Goal: Information Seeking & Learning: Learn about a topic

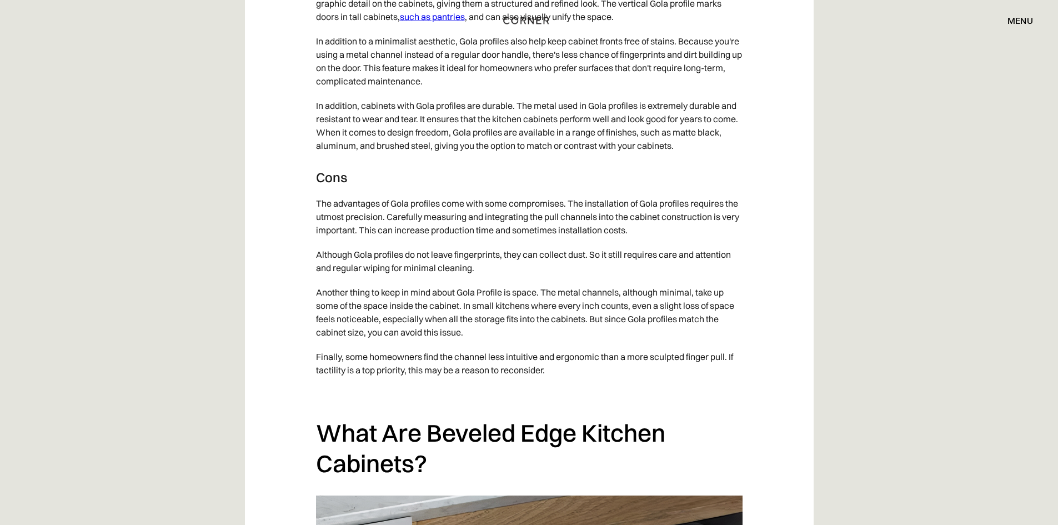
scroll to position [1943, 0]
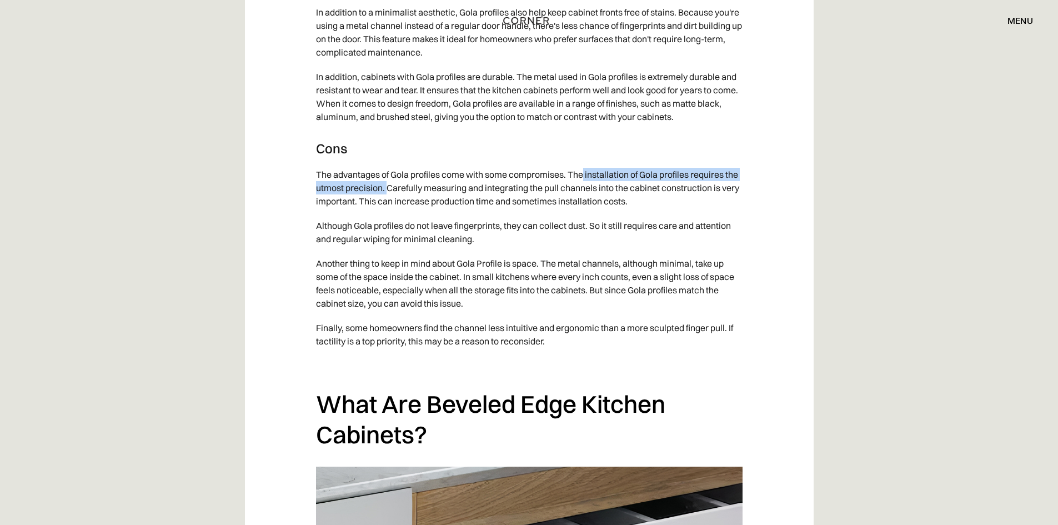
drag, startPoint x: 583, startPoint y: 178, endPoint x: 385, endPoint y: 189, distance: 198.5
click at [385, 189] on p "The advantages of Gola profiles come with some compromises. The installation of…" at bounding box center [529, 187] width 426 height 51
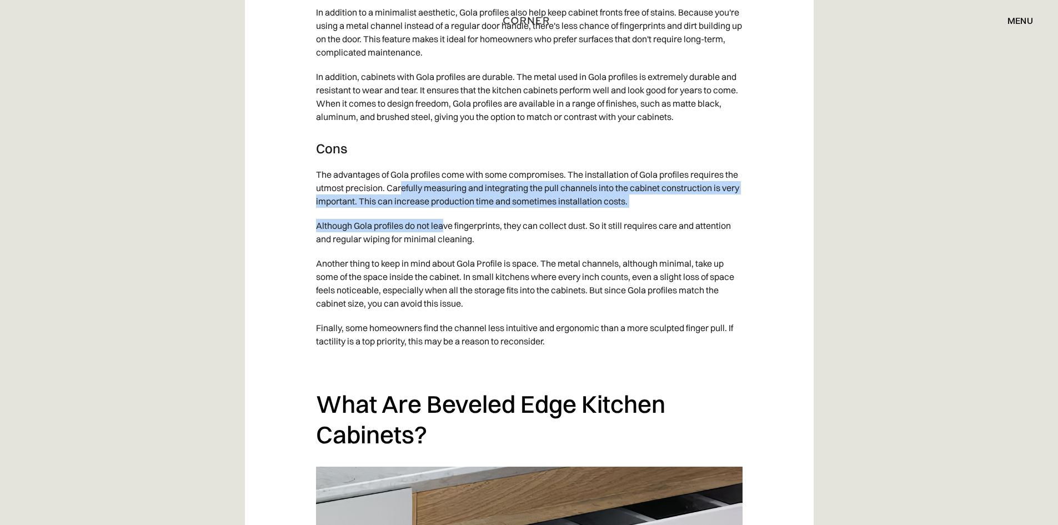
drag, startPoint x: 402, startPoint y: 191, endPoint x: 445, endPoint y: 223, distance: 53.5
click at [445, 223] on p "Although Gola profiles do not leave fingerprints, they can collect dust. So it …" at bounding box center [529, 232] width 426 height 38
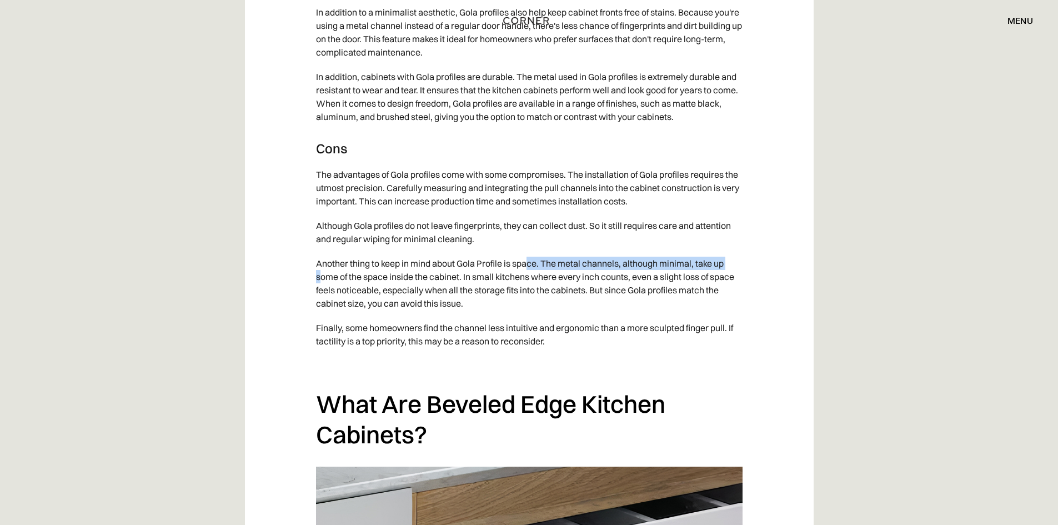
drag, startPoint x: 440, startPoint y: 267, endPoint x: 529, endPoint y: 262, distance: 88.4
click at [527, 263] on p "Another thing to keep in mind about Gola Profile is space. The metal channels, …" at bounding box center [529, 283] width 426 height 64
click at [537, 260] on p "Another thing to keep in mind about Gola Profile is space. The metal channels, …" at bounding box center [529, 283] width 426 height 64
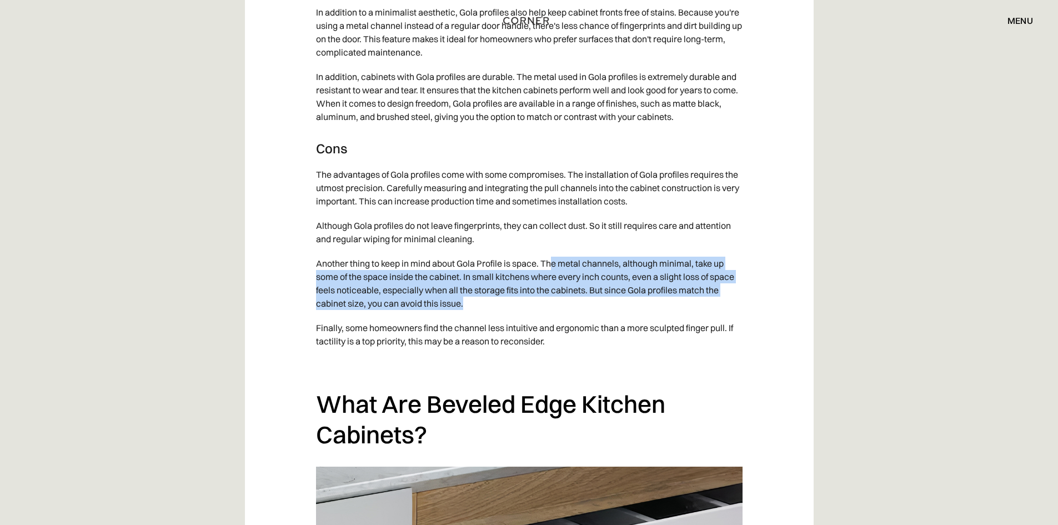
drag, startPoint x: 552, startPoint y: 263, endPoint x: 568, endPoint y: 309, distance: 49.5
click at [568, 309] on p "Another thing to keep in mind about Gola Profile is space. The metal channels, …" at bounding box center [529, 283] width 426 height 64
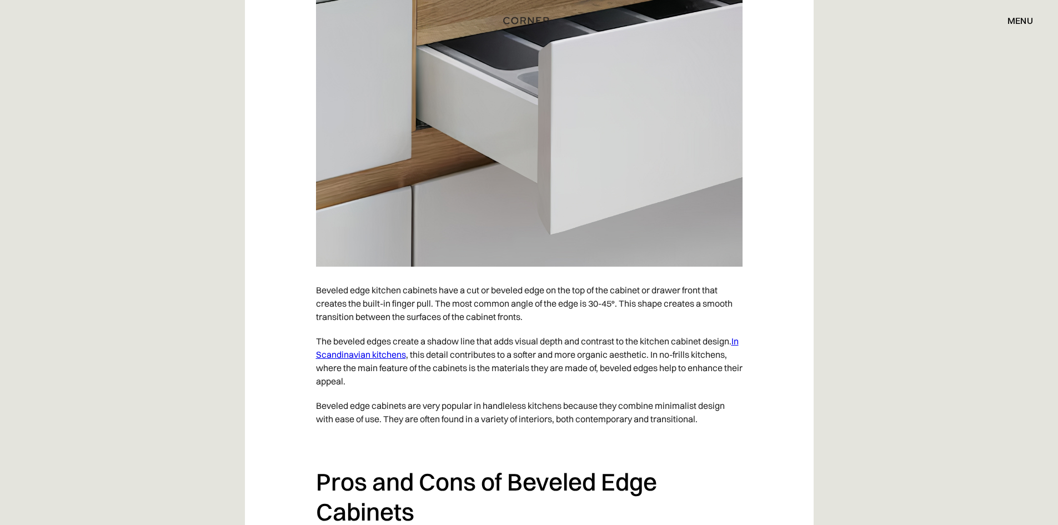
scroll to position [2498, 0]
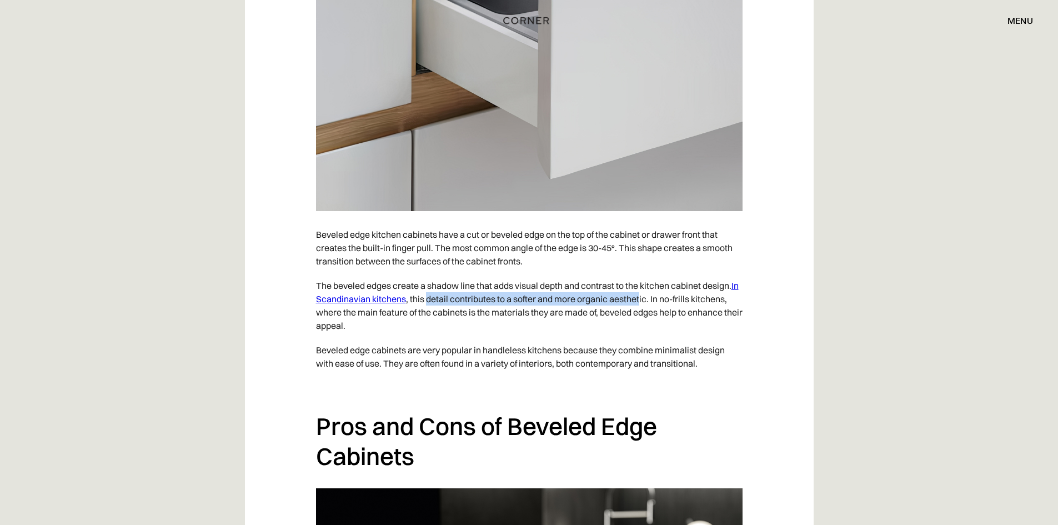
drag, startPoint x: 437, startPoint y: 304, endPoint x: 651, endPoint y: 301, distance: 213.8
click at [651, 301] on p "The beveled edges create a shadow line that adds visual depth and contrast to t…" at bounding box center [529, 305] width 426 height 64
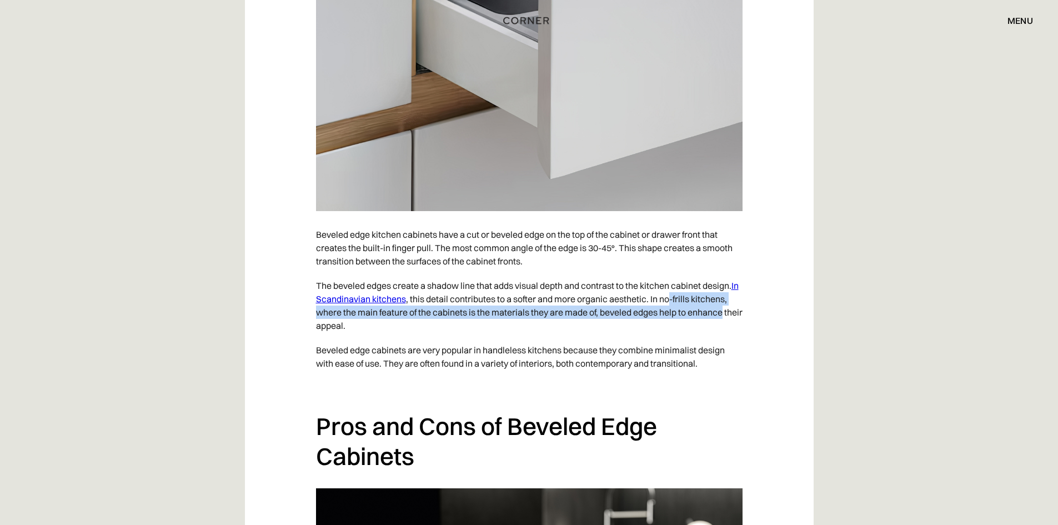
drag, startPoint x: 681, startPoint y: 298, endPoint x: 734, endPoint y: 309, distance: 54.4
click at [734, 309] on p "The beveled edges create a shadow line that adds visual depth and contrast to t…" at bounding box center [529, 305] width 426 height 64
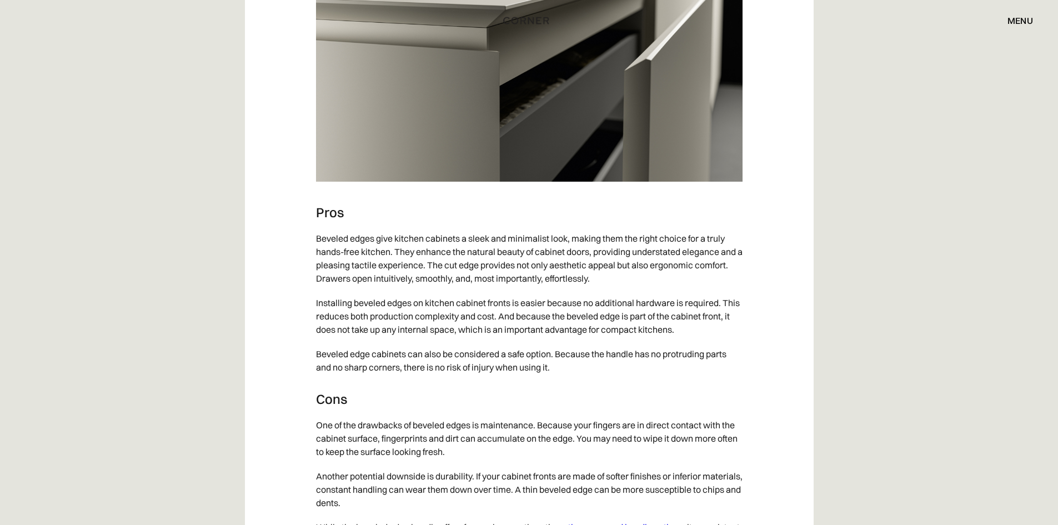
scroll to position [3109, 0]
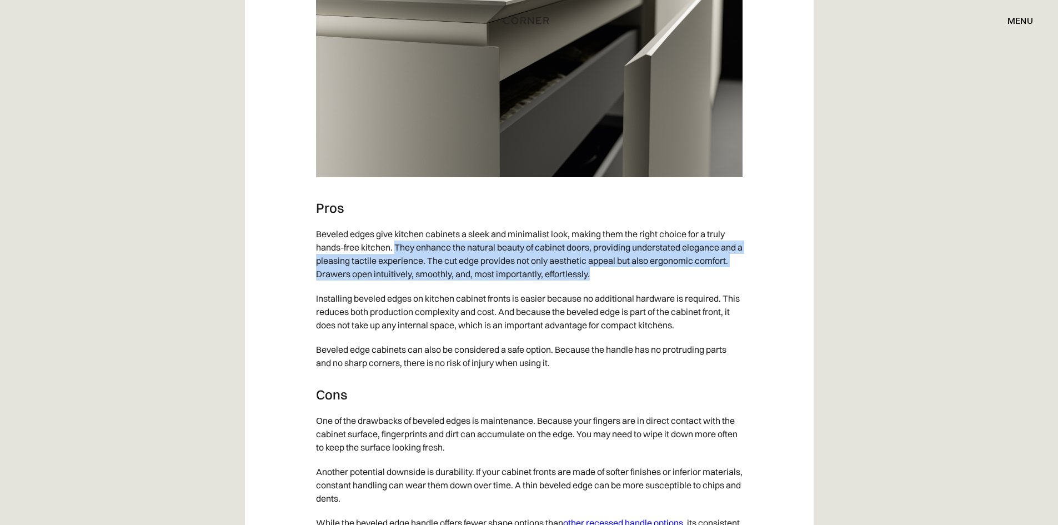
drag, startPoint x: 395, startPoint y: 248, endPoint x: 650, endPoint y: 272, distance: 256.0
click at [650, 272] on p "Beveled edges give kitchen cabinets a sleek and minimalist look, making them th…" at bounding box center [529, 254] width 426 height 64
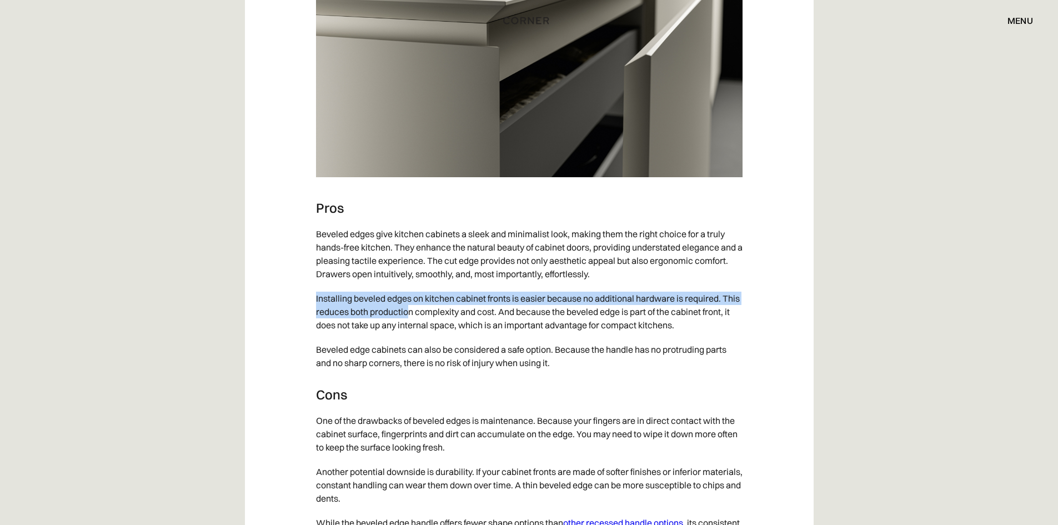
drag, startPoint x: 311, startPoint y: 292, endPoint x: 427, endPoint y: 310, distance: 117.5
click at [422, 310] on p "Installing beveled edges on kitchen cabinet fronts is easier because no additio…" at bounding box center [529, 311] width 426 height 51
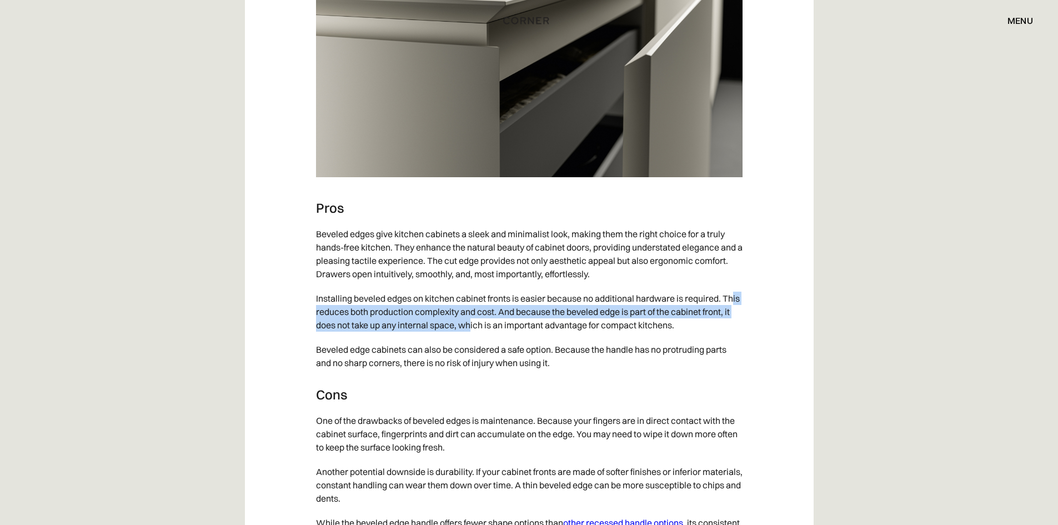
drag, startPoint x: 474, startPoint y: 307, endPoint x: 501, endPoint y: 320, distance: 29.5
click at [501, 320] on p "Installing beveled edges on kitchen cabinet fronts is easier because no additio…" at bounding box center [529, 311] width 426 height 51
click at [521, 315] on p "Installing beveled edges on kitchen cabinet fronts is easier because no additio…" at bounding box center [529, 311] width 426 height 51
drag, startPoint x: 537, startPoint y: 312, endPoint x: 477, endPoint y: 329, distance: 62.4
click at [477, 329] on p "Installing beveled edges on kitchen cabinet fronts is easier because no additio…" at bounding box center [529, 311] width 426 height 51
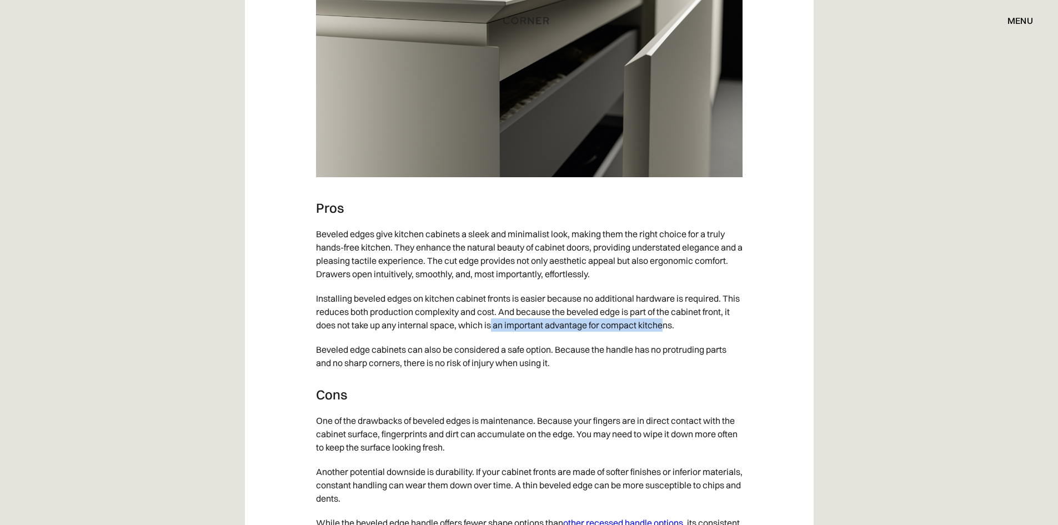
drag, startPoint x: 547, startPoint y: 320, endPoint x: 697, endPoint y: 327, distance: 150.6
click at [697, 327] on p "Installing beveled edges on kitchen cabinet fronts is easier because no additio…" at bounding box center [529, 311] width 426 height 51
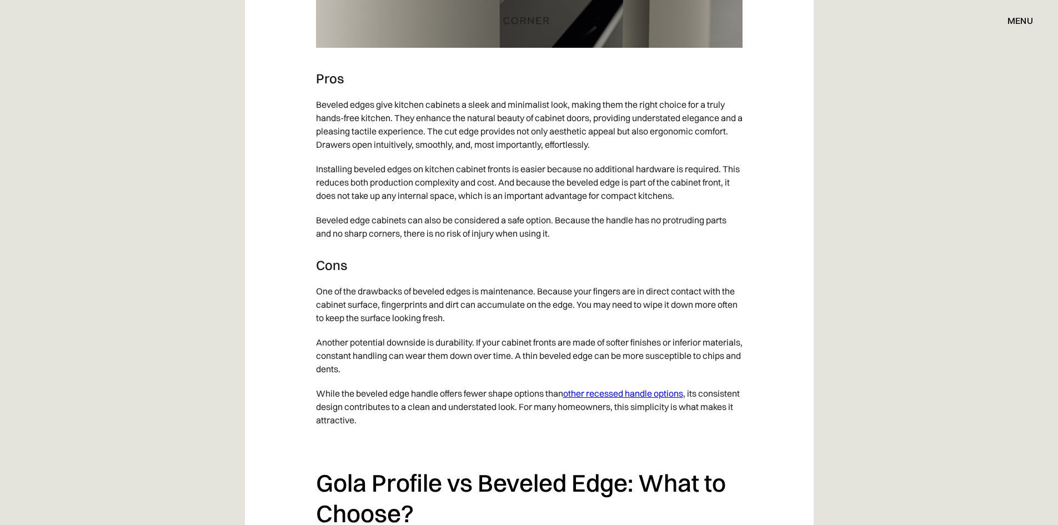
scroll to position [3275, 0]
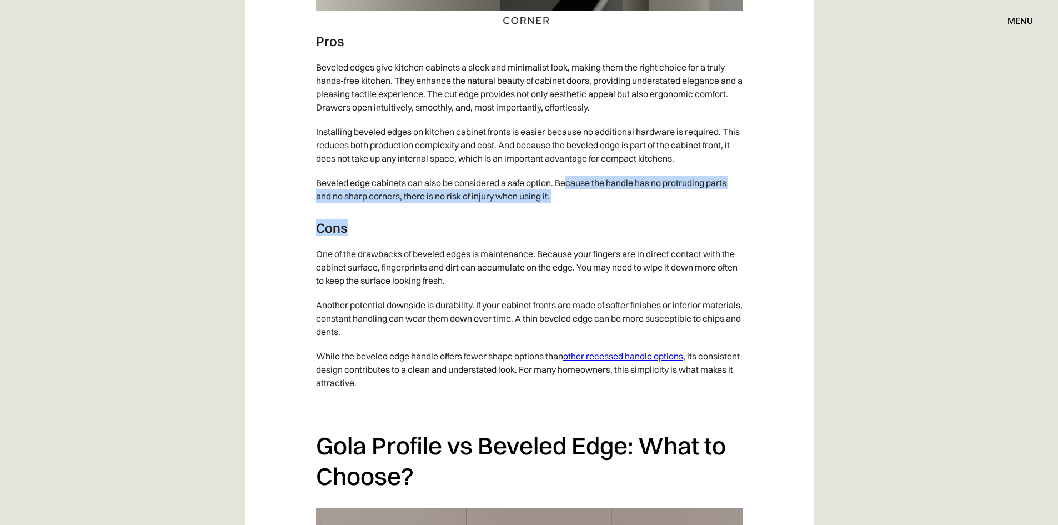
drag, startPoint x: 566, startPoint y: 178, endPoint x: 670, endPoint y: 215, distance: 110.3
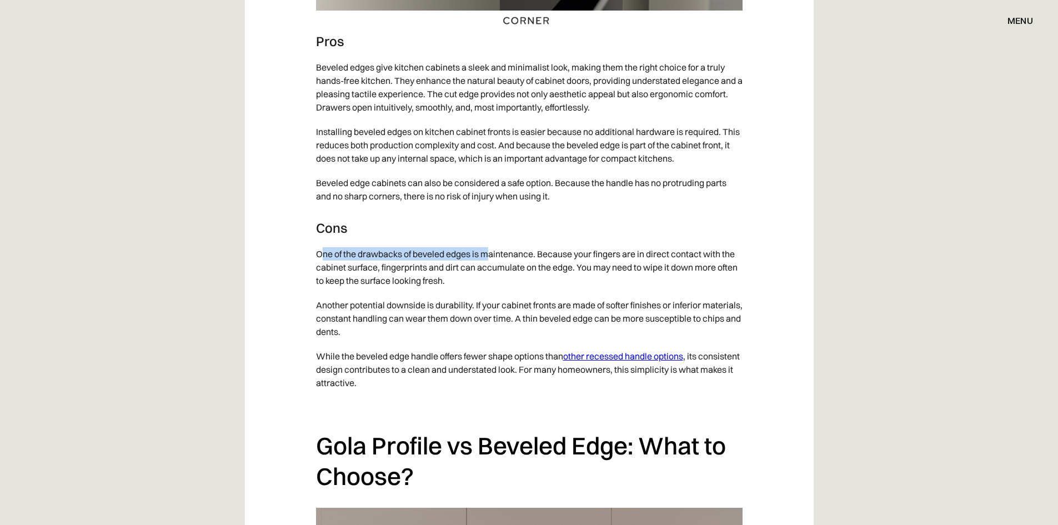
drag, startPoint x: 320, startPoint y: 259, endPoint x: 490, endPoint y: 249, distance: 169.6
click at [490, 249] on p "One of the drawbacks of beveled edges is maintenance. Because your fingers are …" at bounding box center [529, 266] width 426 height 51
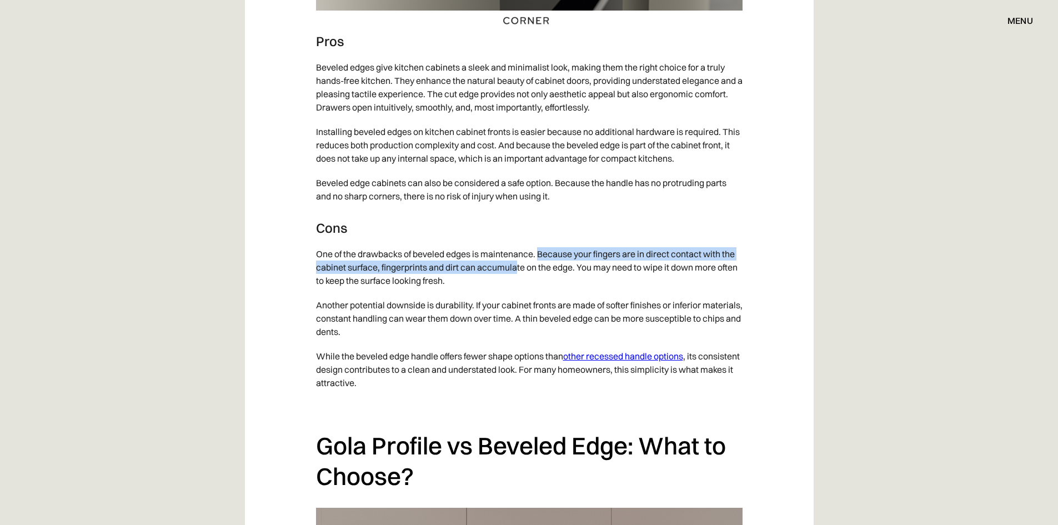
drag, startPoint x: 540, startPoint y: 253, endPoint x: 516, endPoint y: 262, distance: 25.7
click at [516, 262] on p "One of the drawbacks of beveled edges is maintenance. Because your fingers are …" at bounding box center [529, 266] width 426 height 51
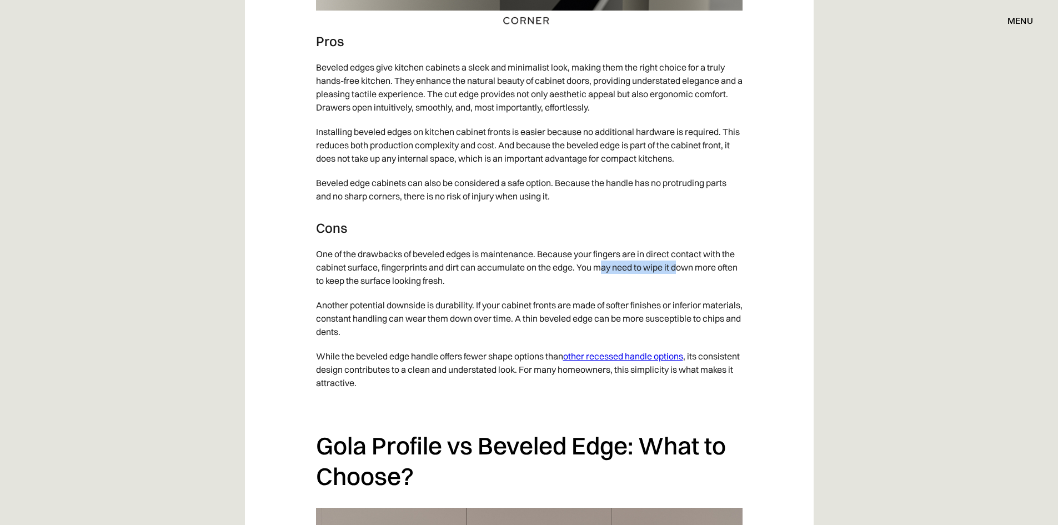
drag, startPoint x: 599, startPoint y: 265, endPoint x: 676, endPoint y: 271, distance: 76.9
click at [676, 271] on p "One of the drawbacks of beveled edges is maintenance. Because your fingers are …" at bounding box center [529, 266] width 426 height 51
click at [681, 285] on p "One of the drawbacks of beveled edges is maintenance. Because your fingers are …" at bounding box center [529, 266] width 426 height 51
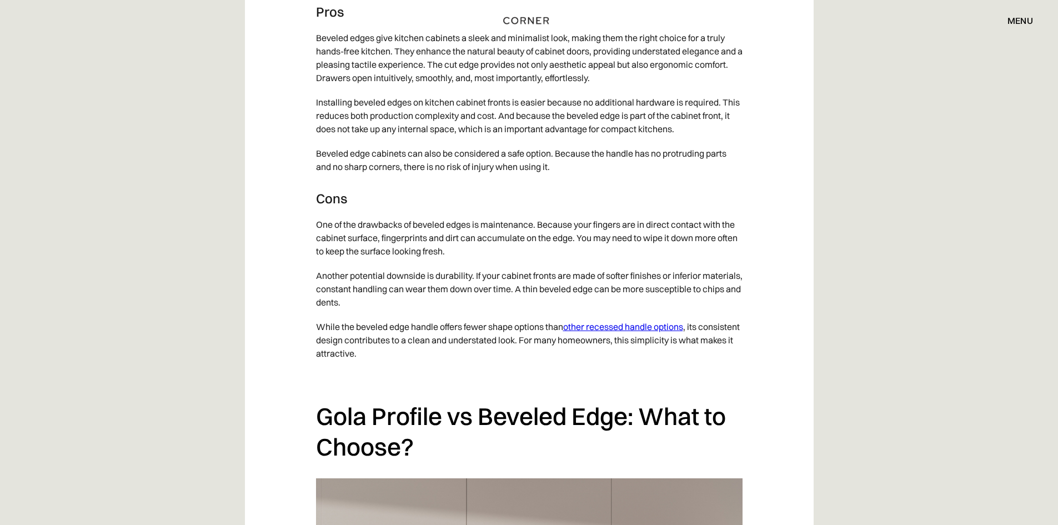
scroll to position [3331, 0]
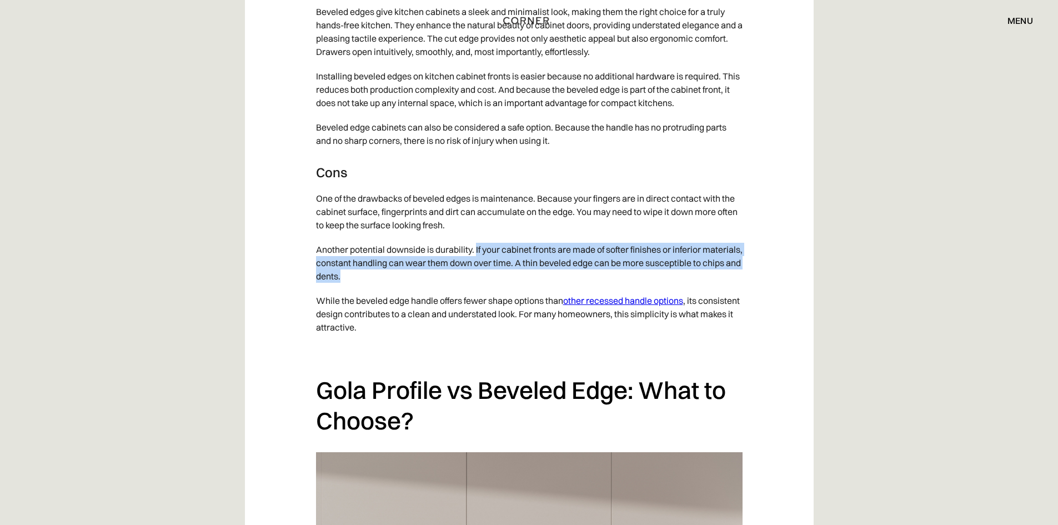
drag, startPoint x: 477, startPoint y: 250, endPoint x: 412, endPoint y: 270, distance: 67.8
click at [412, 270] on p "Another potential downside is durability. If your cabinet fronts are made of so…" at bounding box center [529, 262] width 426 height 51
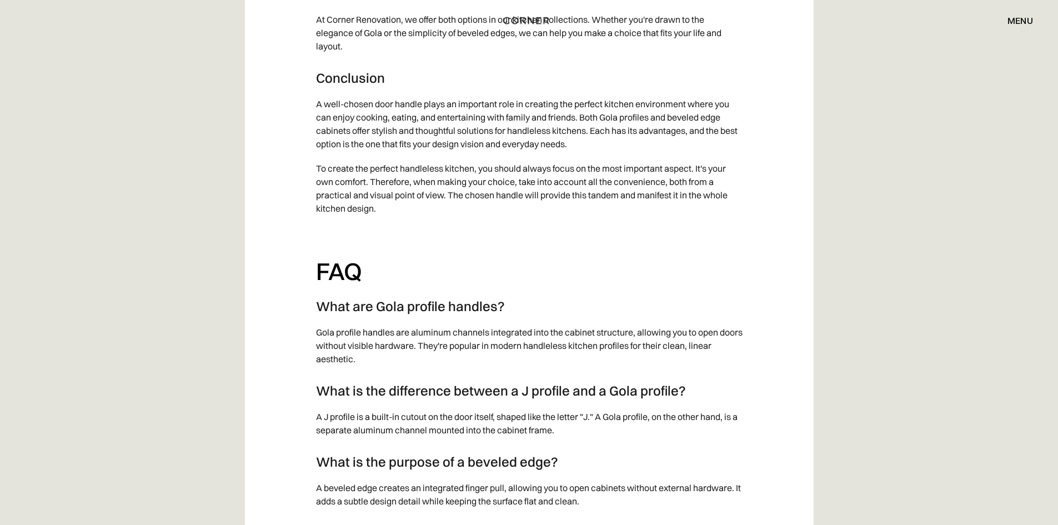
scroll to position [4330, 0]
